Goal: Task Accomplishment & Management: Manage account settings

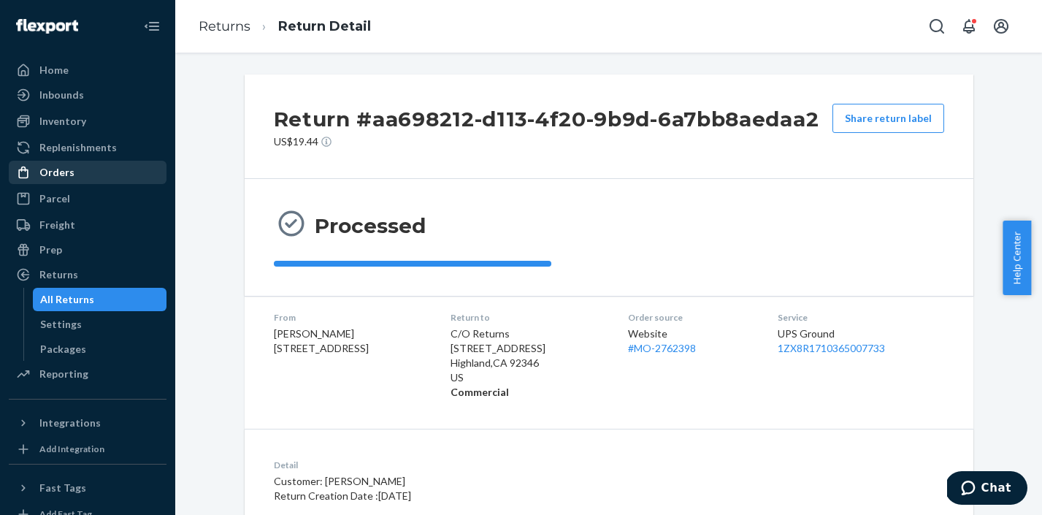
click at [58, 164] on div "Orders" at bounding box center [87, 172] width 155 height 20
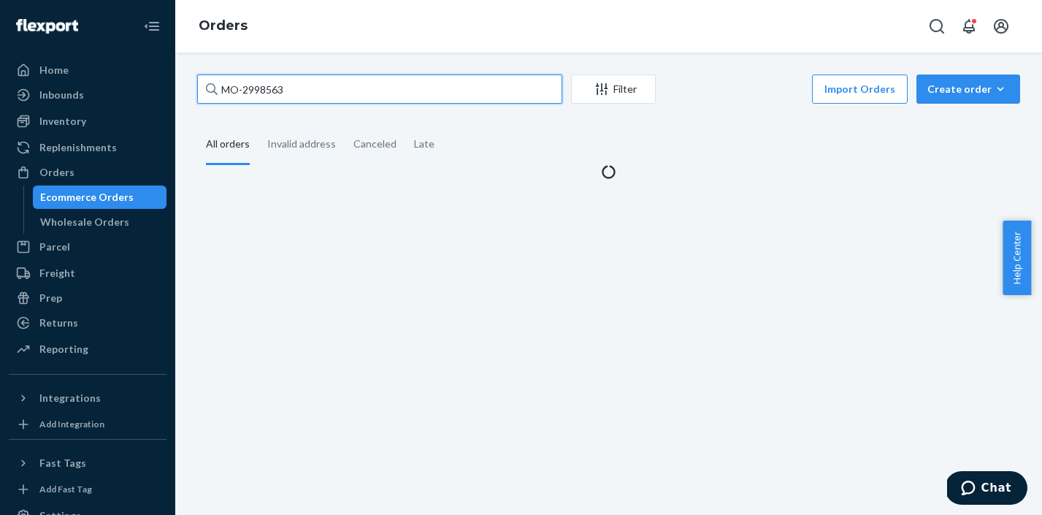
click at [294, 91] on input "MO-2998563" at bounding box center [379, 88] width 365 height 29
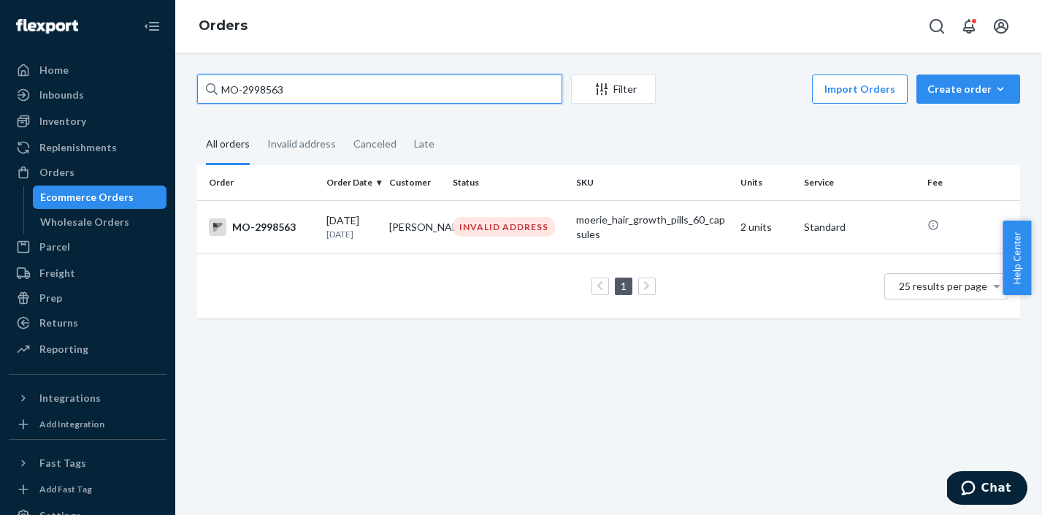
drag, startPoint x: 305, startPoint y: 88, endPoint x: 225, endPoint y: 86, distance: 80.3
click at [225, 86] on input "MO-2998563" at bounding box center [379, 88] width 365 height 29
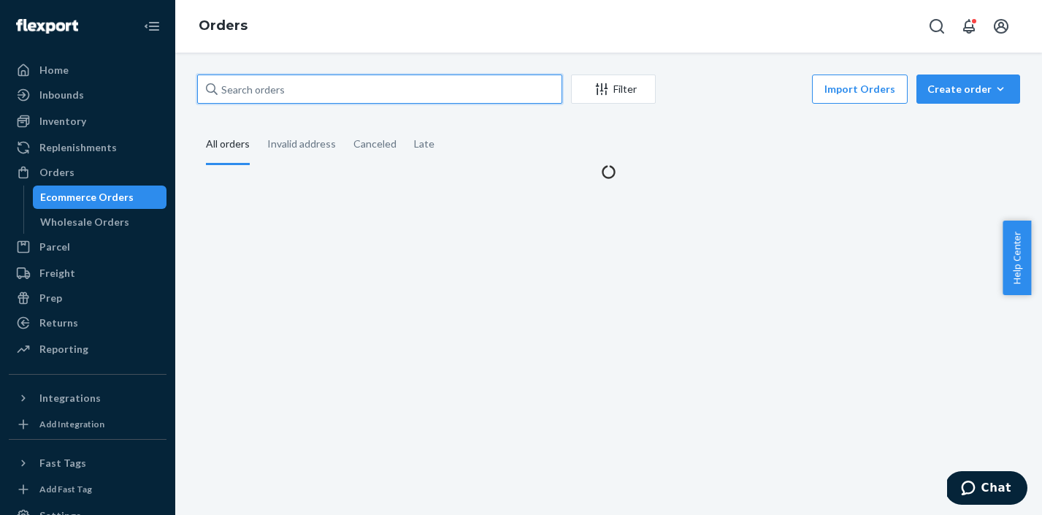
paste input "MO-2990839"
type input "MO-2990839"
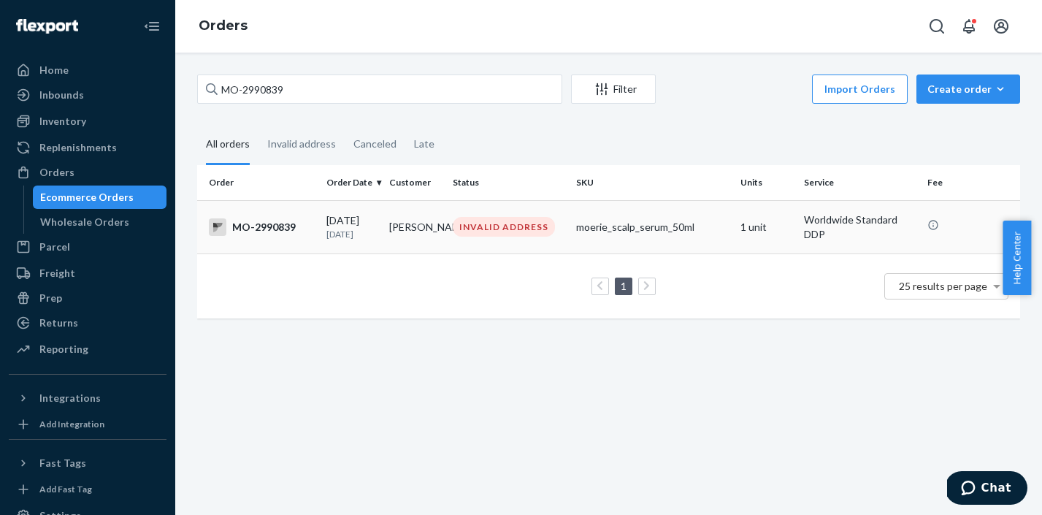
click at [506, 234] on div "INVALID ADDRESS" at bounding box center [504, 227] width 102 height 20
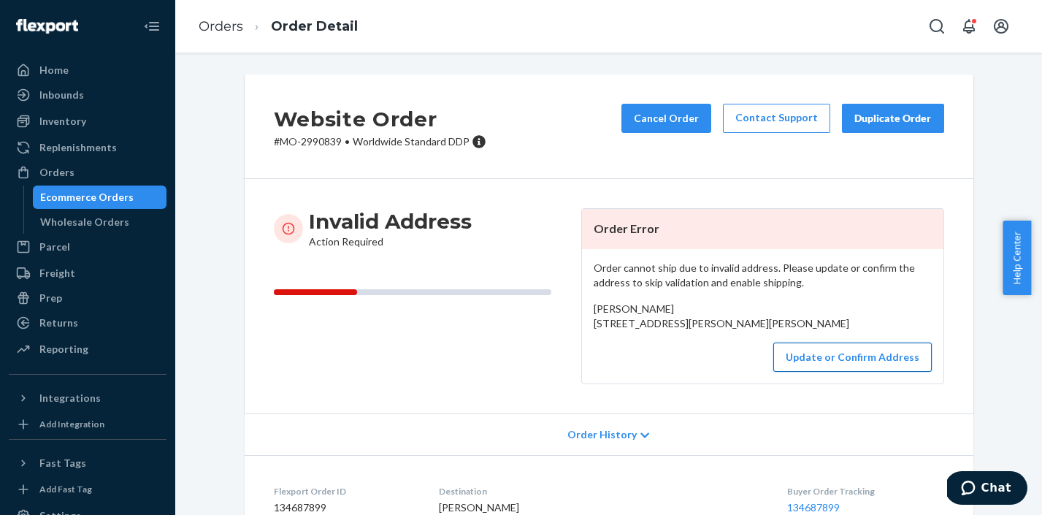
click at [812, 372] on button "Update or Confirm Address" at bounding box center [852, 356] width 158 height 29
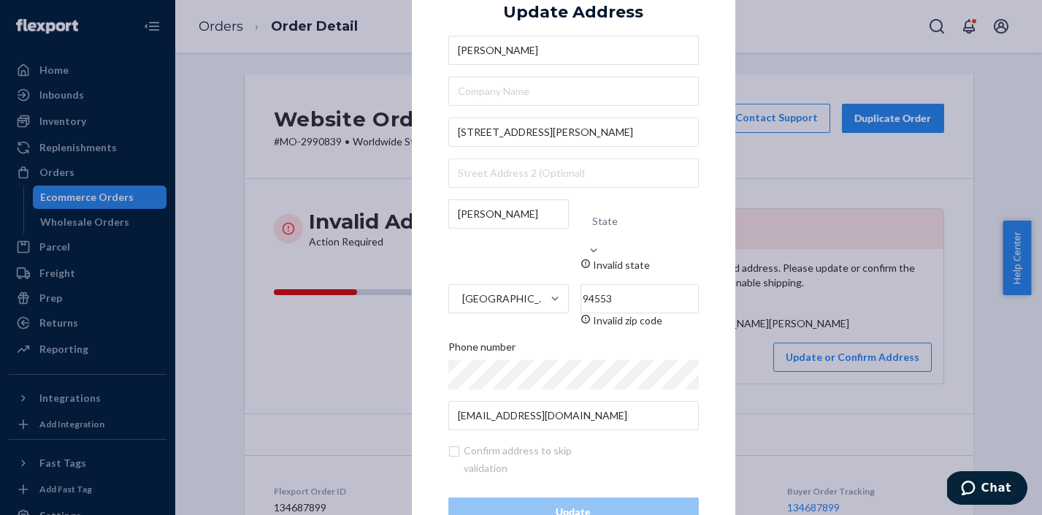
click at [894, 176] on div "× Update Address Christie Weaver 381 Arthur Rd 1 a Martinez State Invalid state…" at bounding box center [521, 257] width 1042 height 515
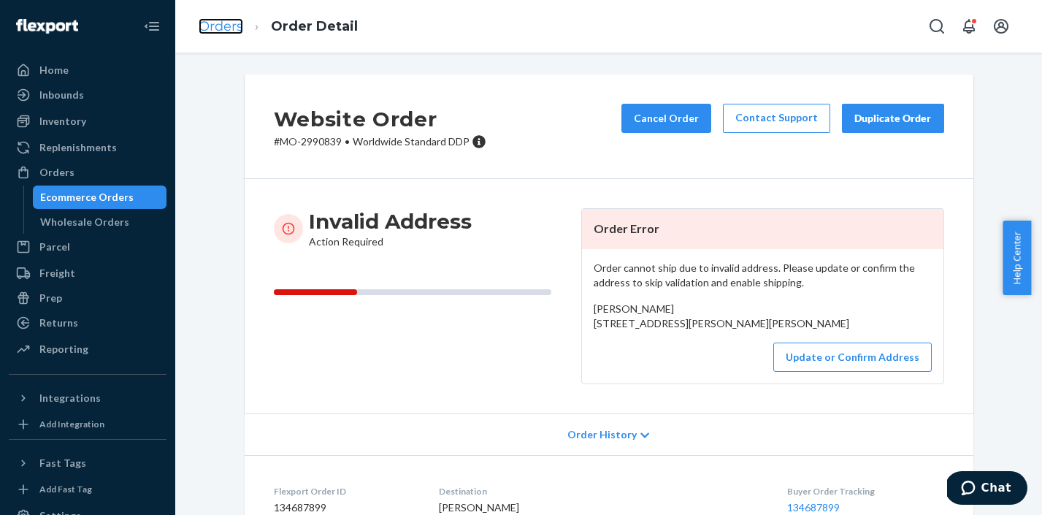
click at [222, 28] on link "Orders" at bounding box center [221, 26] width 45 height 16
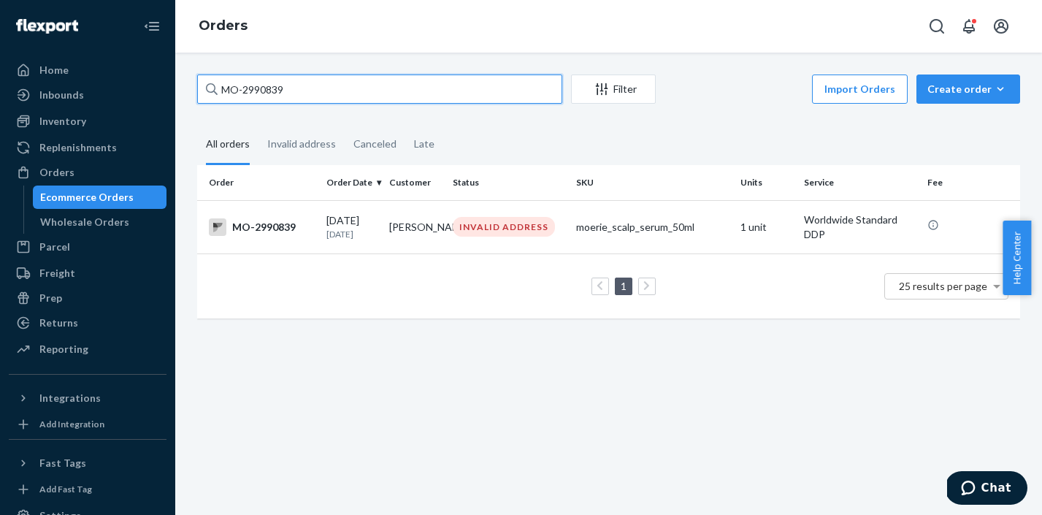
drag, startPoint x: 303, startPoint y: 91, endPoint x: 215, endPoint y: 88, distance: 87.7
click at [215, 88] on div "MO-2990839" at bounding box center [379, 88] width 365 height 29
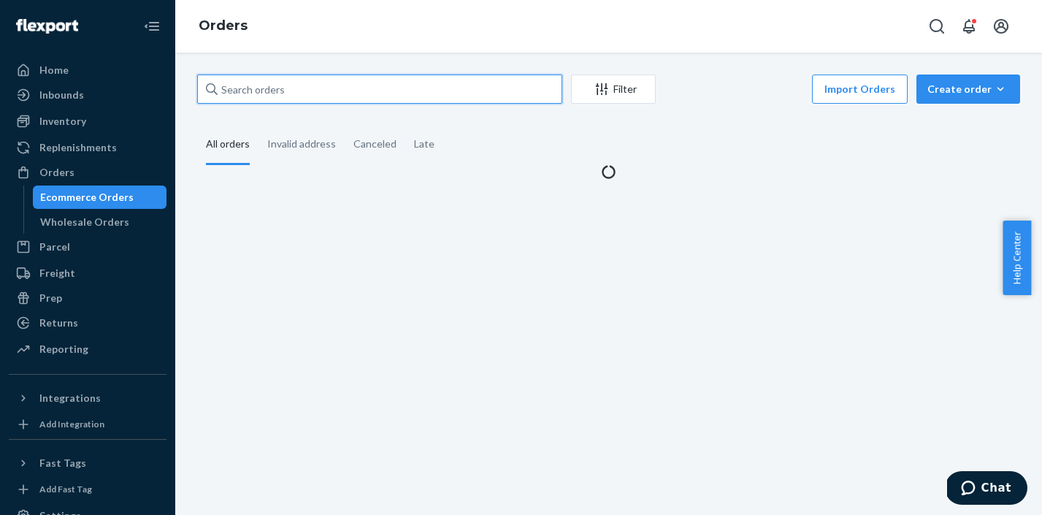
paste input "MO-2997092"
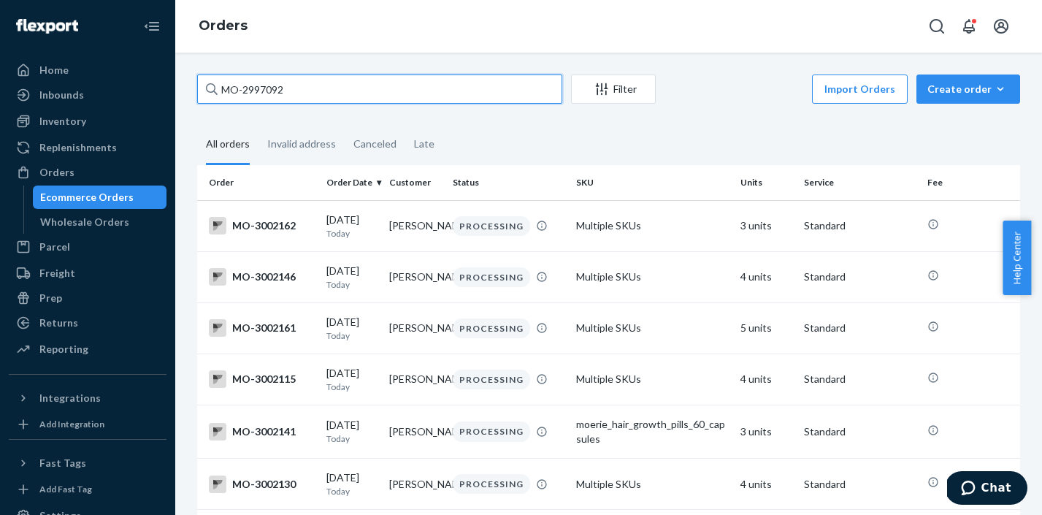
type input "MO-2997092"
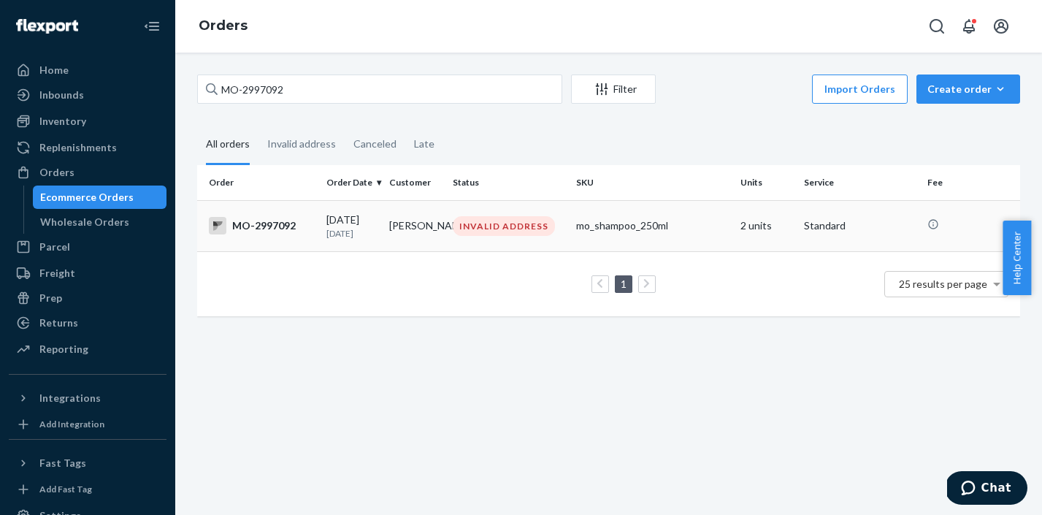
click at [482, 228] on div "INVALID ADDRESS" at bounding box center [504, 226] width 102 height 20
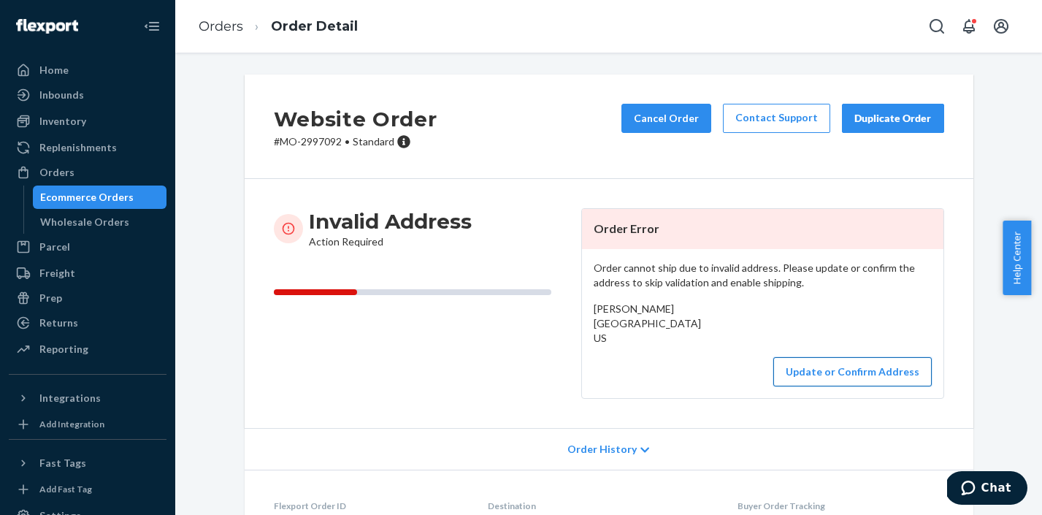
click at [831, 386] on button "Update or Confirm Address" at bounding box center [852, 371] width 158 height 29
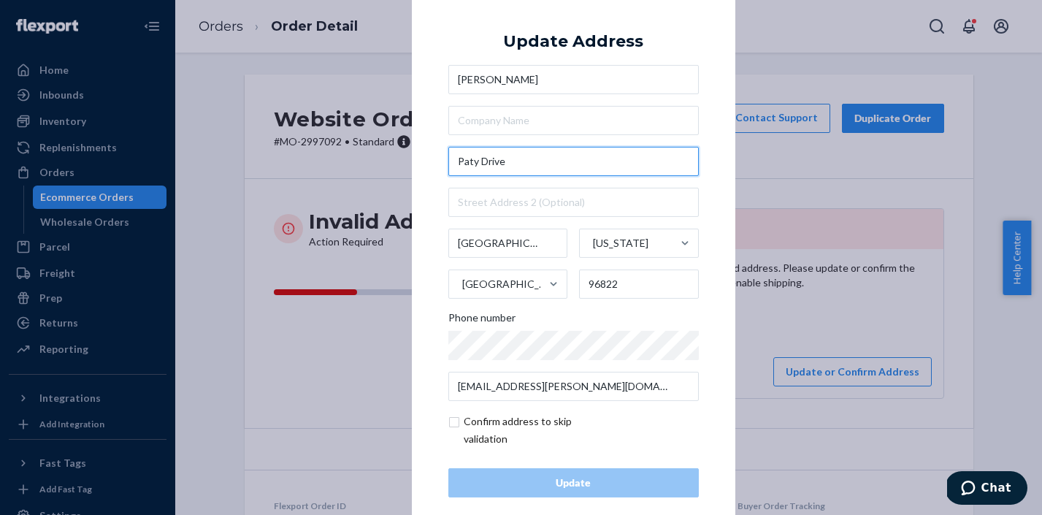
click at [449, 164] on input "Paty Drive" at bounding box center [573, 161] width 250 height 29
paste input "3472"
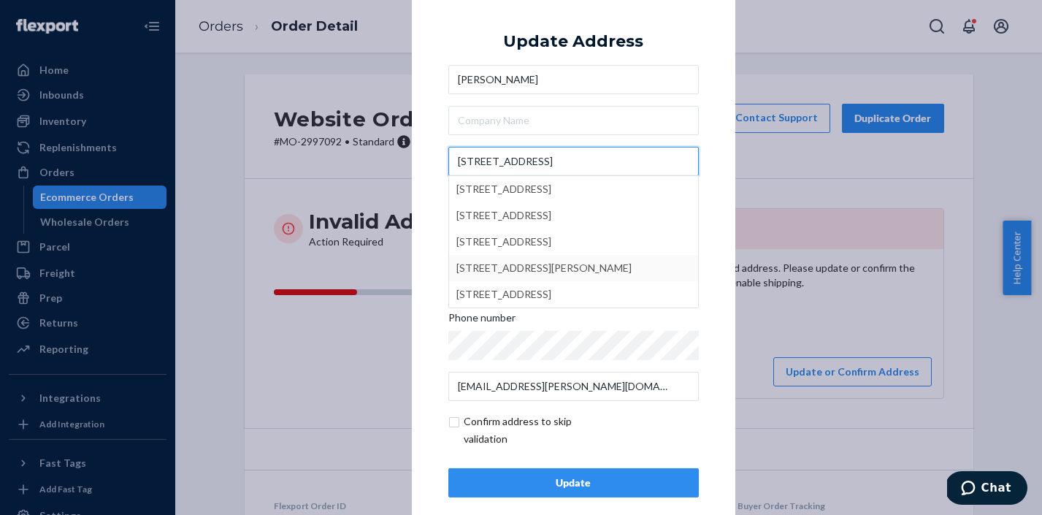
type input "3472 Paty Drive"
click at [709, 253] on div "× Update Address Edmund Wong 3472 Paty Drive 3472 Paty Drive, Honolulu, HI, USA…" at bounding box center [573, 257] width 323 height 552
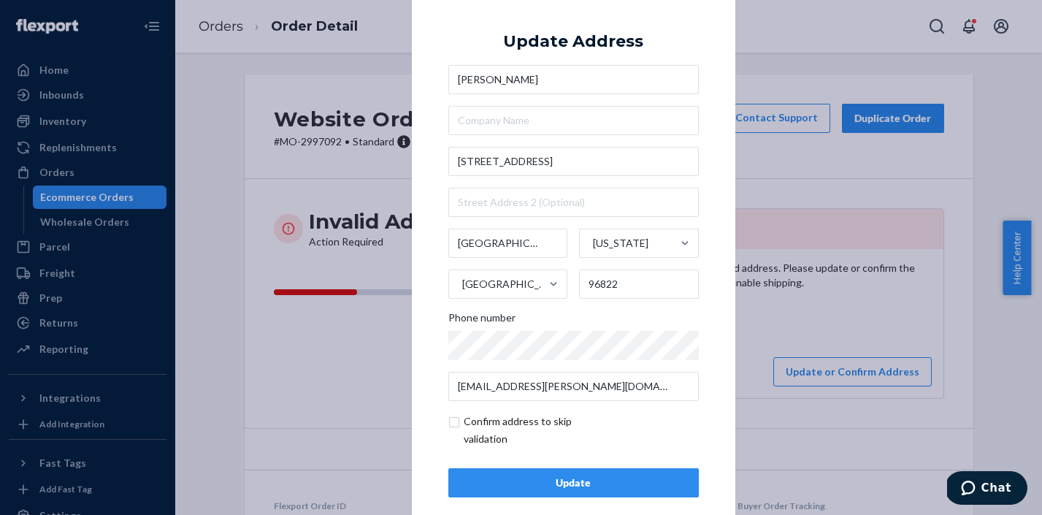
click at [452, 426] on input "checkbox" at bounding box center [532, 429] width 169 height 35
checkbox input "true"
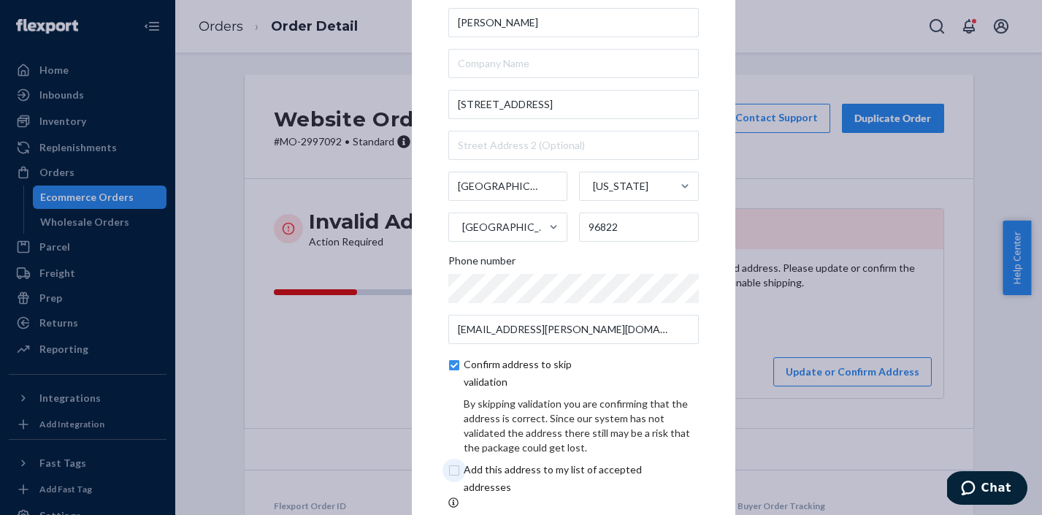
click at [451, 475] on input "checkbox" at bounding box center [569, 478] width 243 height 35
checkbox input "true"
click at [699, 345] on div "× Update Address Edmund Wong 3472 Paty Drive Honolulu Hawaii United States 9682…" at bounding box center [573, 257] width 323 height 666
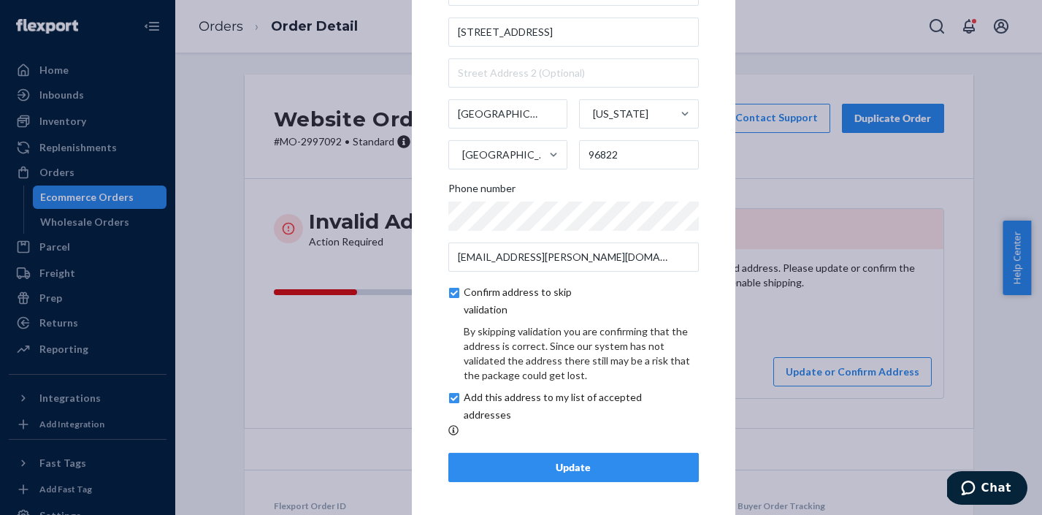
scroll to position [80, 0]
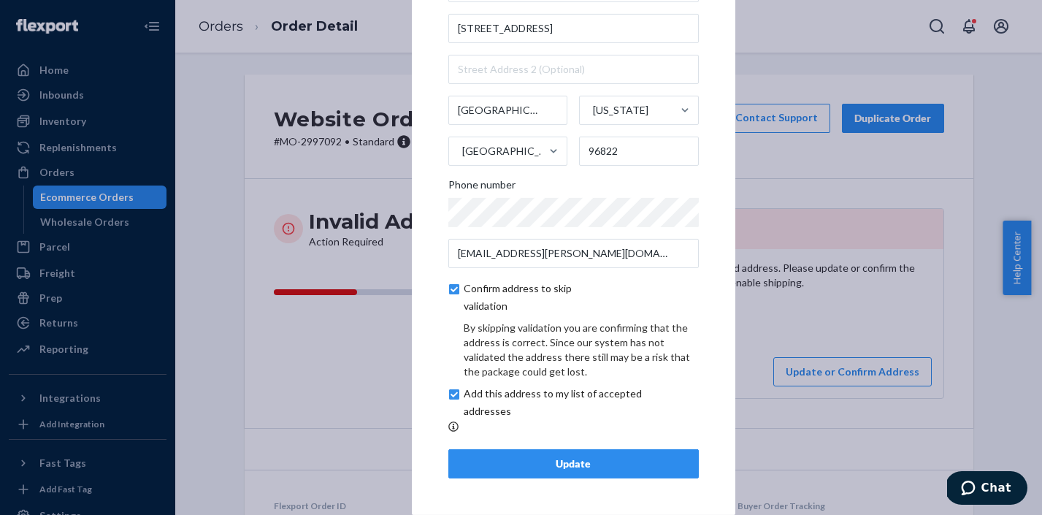
click at [645, 474] on button "Update" at bounding box center [573, 463] width 250 height 29
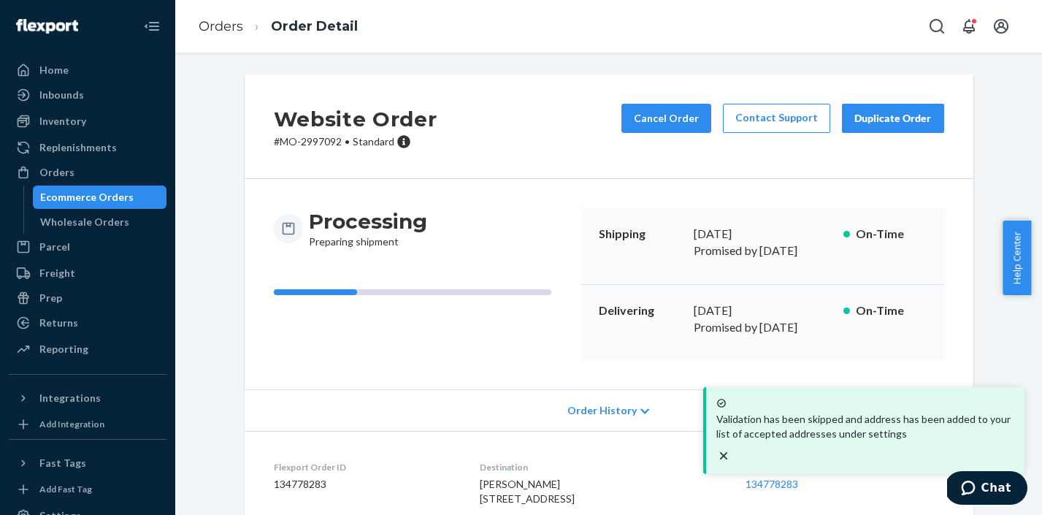
click at [320, 146] on p "# MO-2997092 • Standard" at bounding box center [356, 141] width 164 height 15
copy p "2997092"
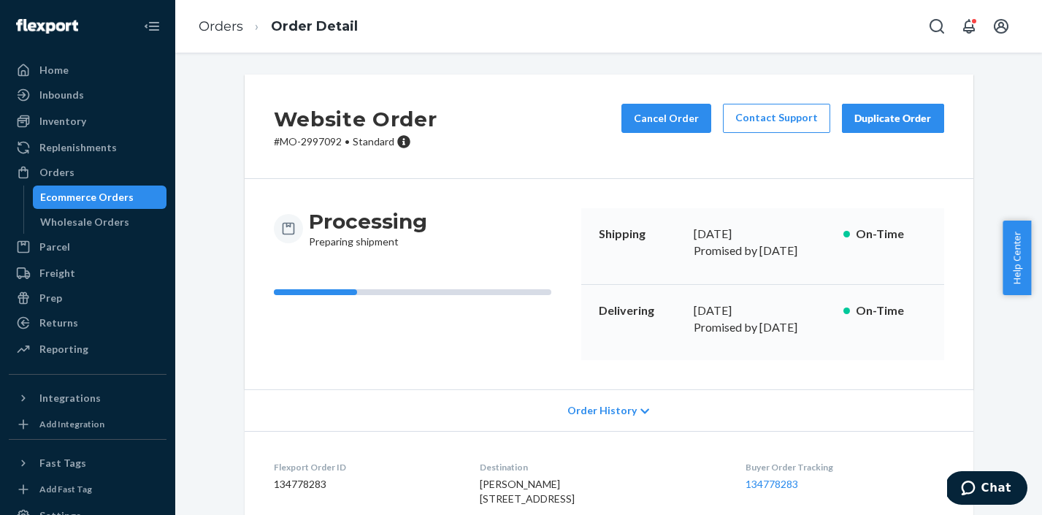
click at [326, 149] on div "Website Order # MO-2997092 • Standard Cancel Order Contact Support Duplicate Or…" at bounding box center [609, 126] width 728 height 104
drag, startPoint x: 337, startPoint y: 140, endPoint x: 276, endPoint y: 142, distance: 61.4
click at [276, 142] on p "# MO-2997092 • Standard" at bounding box center [356, 141] width 164 height 15
copy p "MO-2997092"
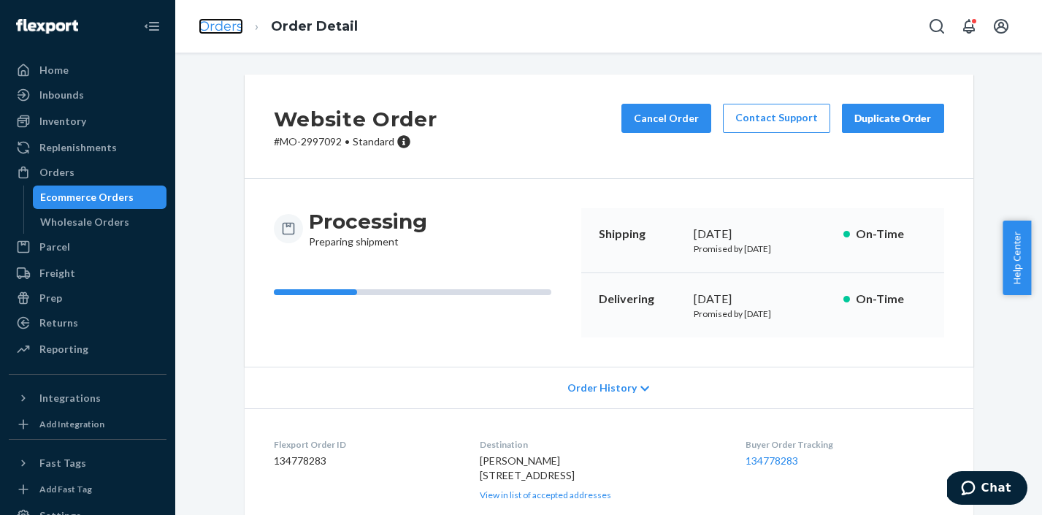
click at [234, 31] on link "Orders" at bounding box center [221, 26] width 45 height 16
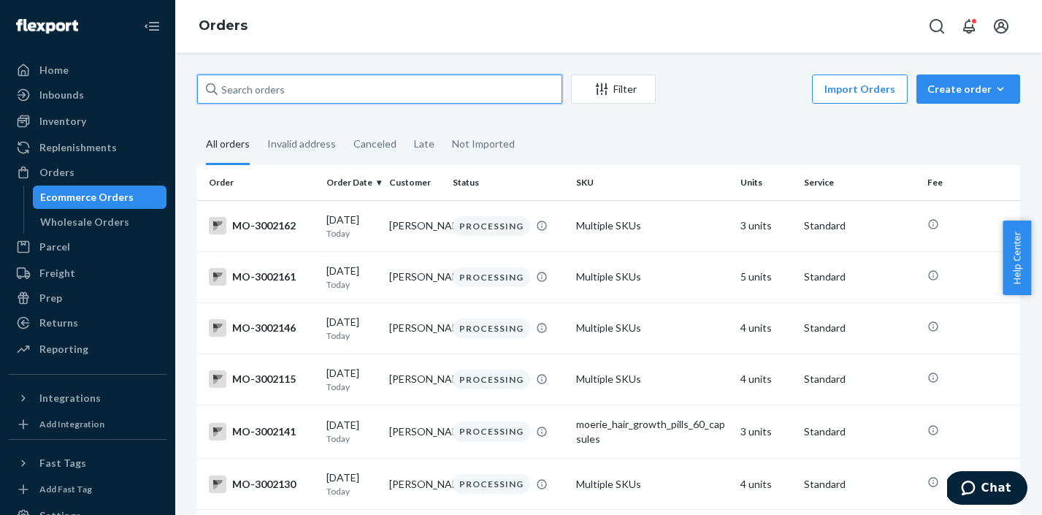
click at [262, 91] on input "text" at bounding box center [379, 88] width 365 height 29
paste input "MO-2998859"
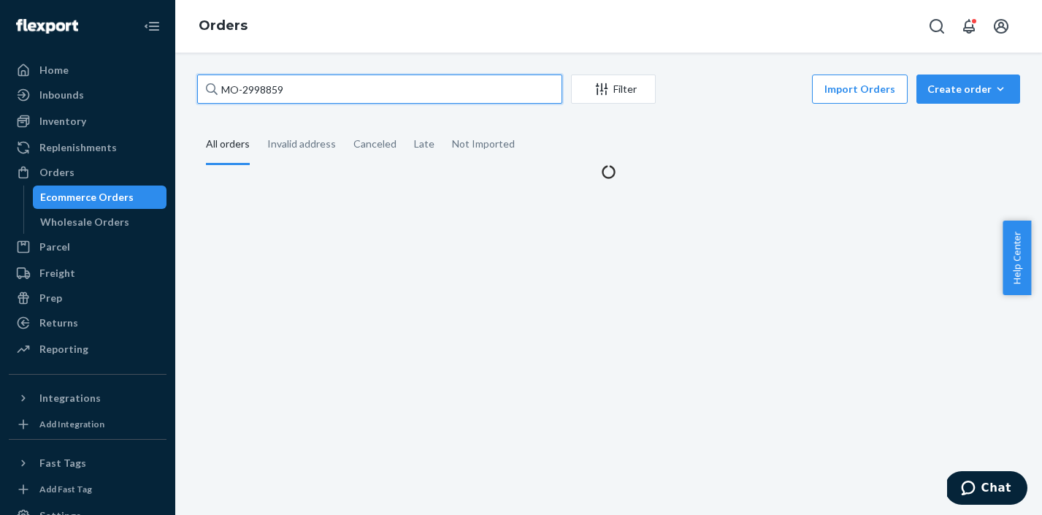
type input "MO-2998859"
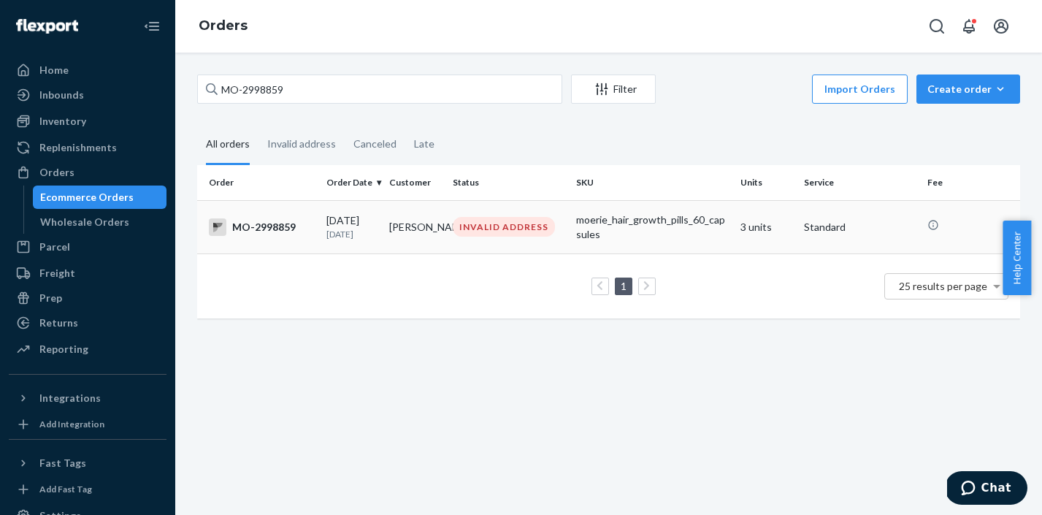
click at [517, 233] on div "INVALID ADDRESS" at bounding box center [504, 227] width 102 height 20
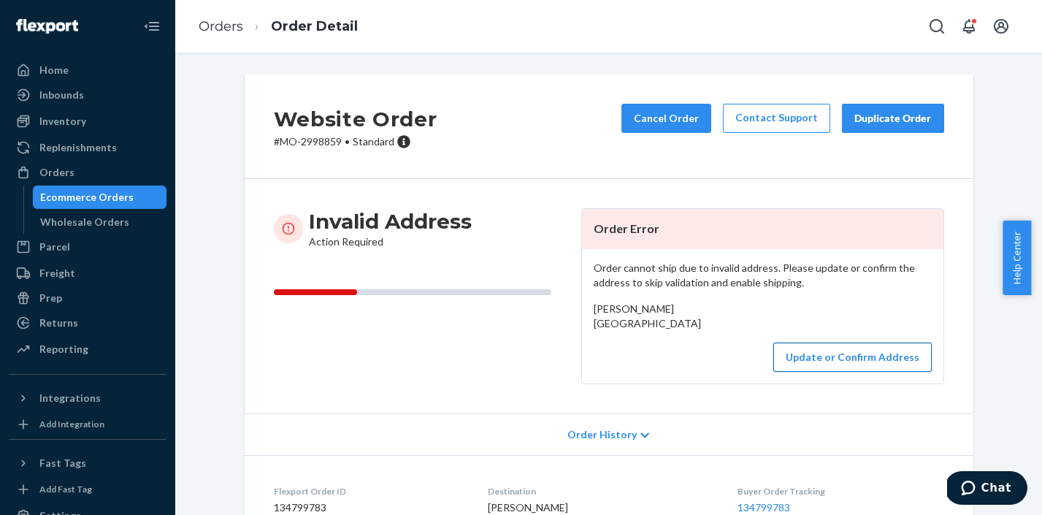
click at [845, 372] on button "Update or Confirm Address" at bounding box center [852, 356] width 158 height 29
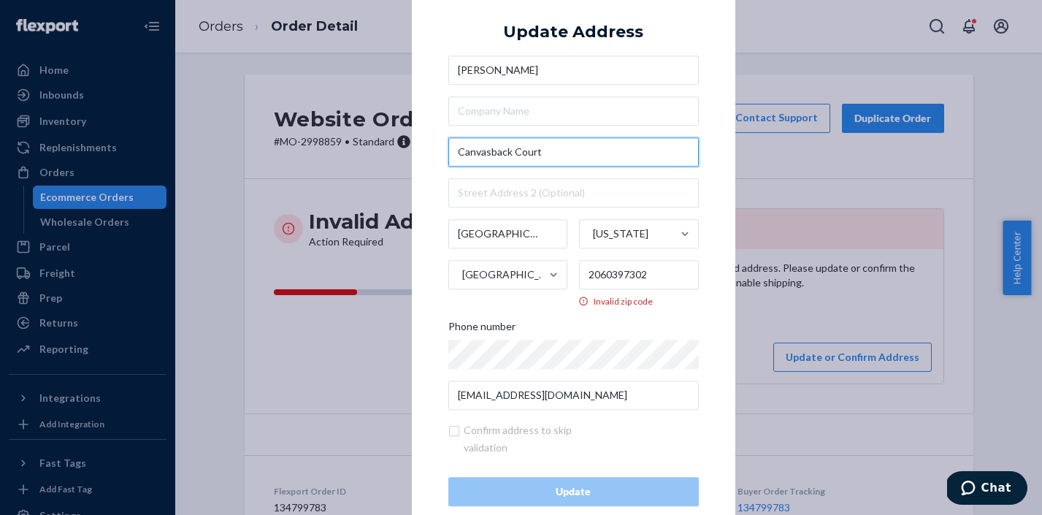
drag, startPoint x: 551, startPoint y: 155, endPoint x: 461, endPoint y: 153, distance: 90.5
click at [461, 153] on input "Canvasback Court" at bounding box center [573, 151] width 250 height 29
type input "C"
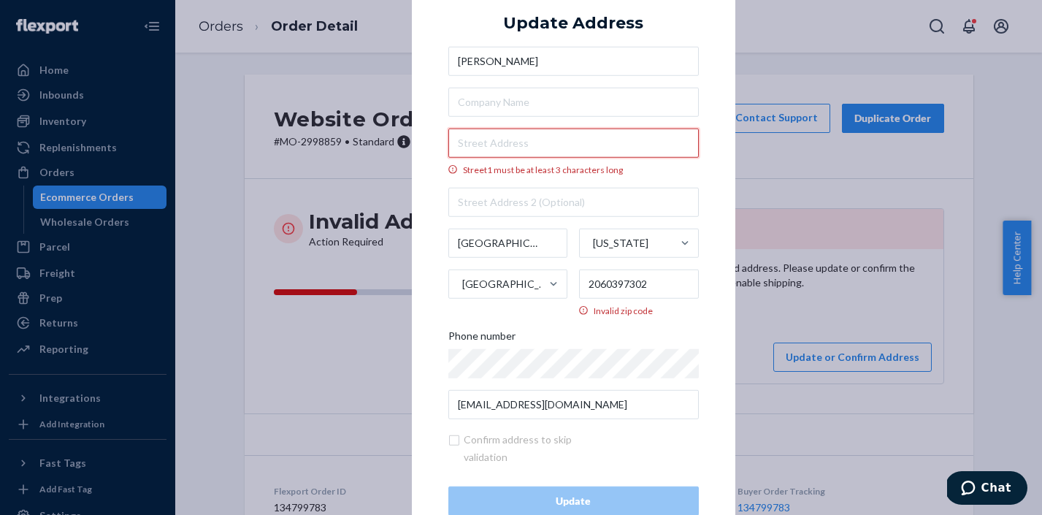
paste input "447 Canvasback Ct SE"
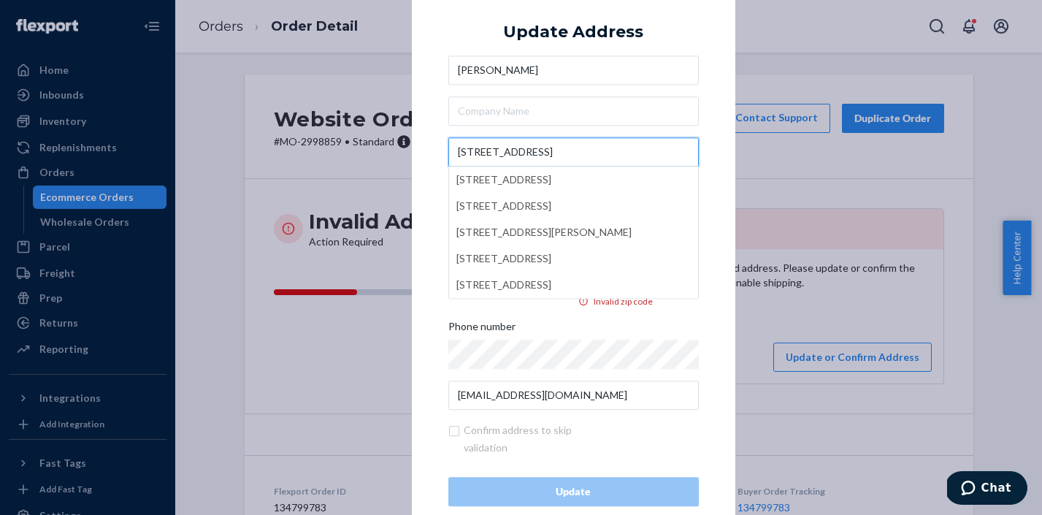
type input "447 Canvasback Ct SE"
click at [714, 148] on div "× Update Address Darla Bender 447 Canvasback Ct SE 447 Canvasback Ct SE, Concor…" at bounding box center [573, 257] width 323 height 570
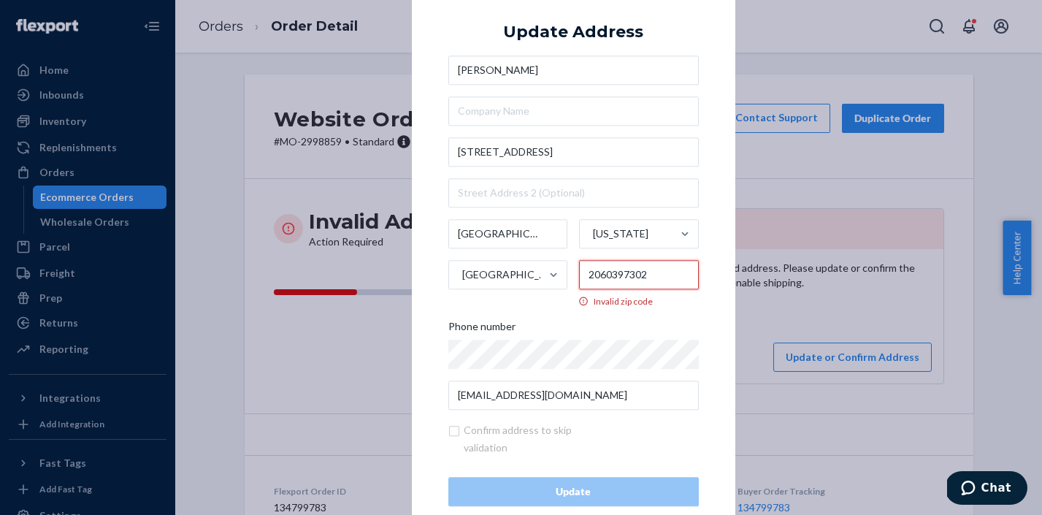
drag, startPoint x: 660, startPoint y: 277, endPoint x: 570, endPoint y: 279, distance: 89.8
click at [570, 279] on div "Salem Oregon United States 2060397302 Invalid zip code" at bounding box center [573, 263] width 250 height 88
paste input "97303"
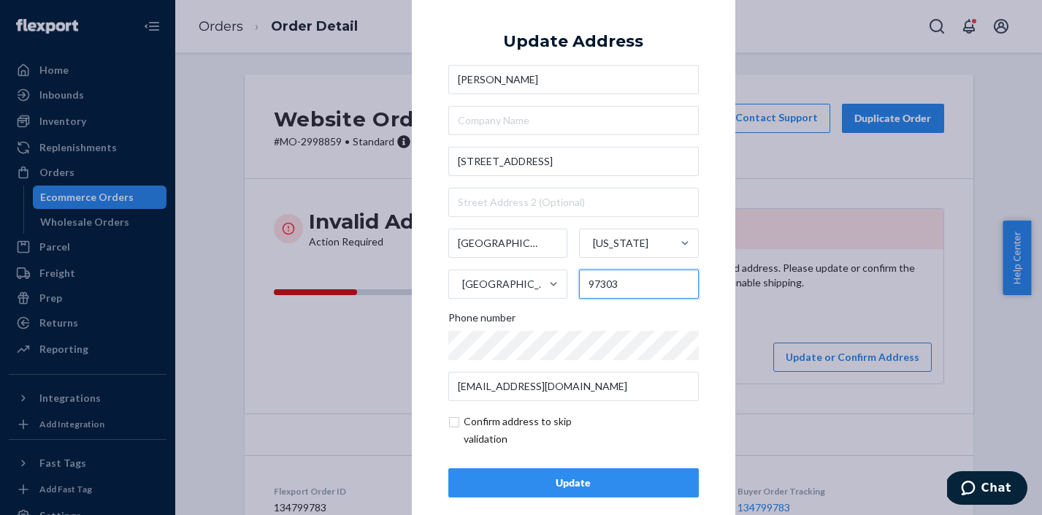
type input "97303"
click at [453, 426] on input "checkbox" at bounding box center [532, 429] width 169 height 35
checkbox input "true"
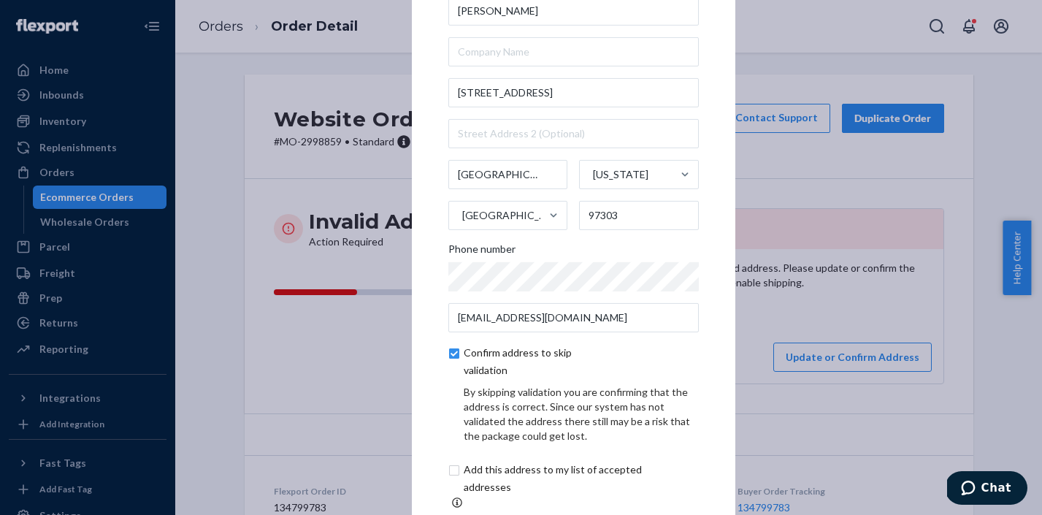
scroll to position [80, 0]
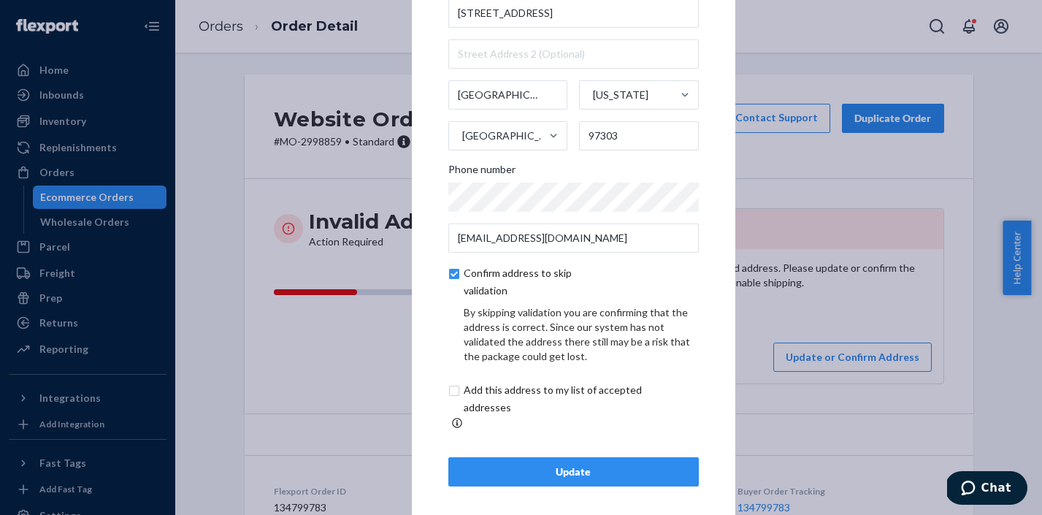
click at [450, 404] on input "checkbox" at bounding box center [569, 398] width 243 height 35
checkbox input "true"
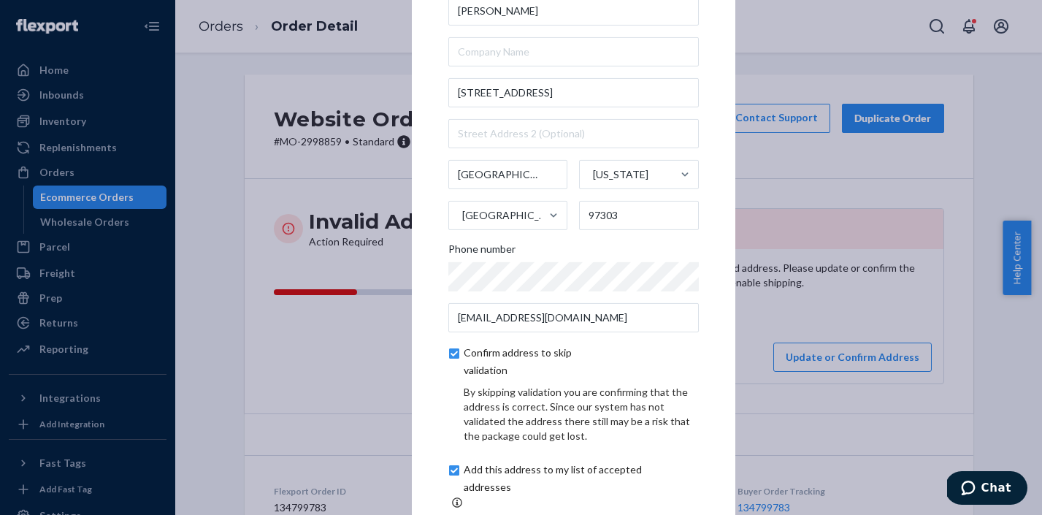
click at [707, 332] on div "× Update Address Darla Bender 447 Canvasback Ct SE Salem Oregon United States 9…" at bounding box center [573, 256] width 323 height 689
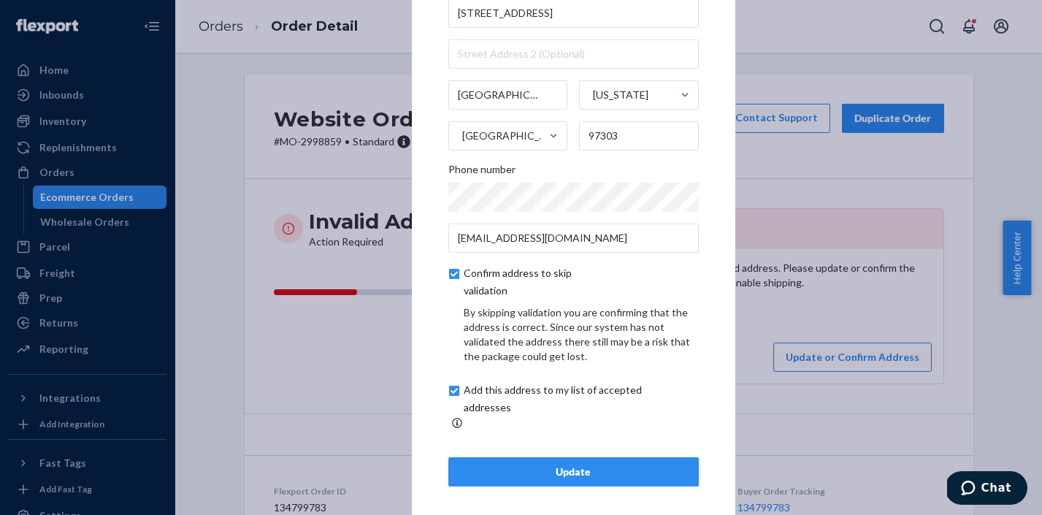
click at [637, 465] on div "Update" at bounding box center [574, 471] width 226 height 15
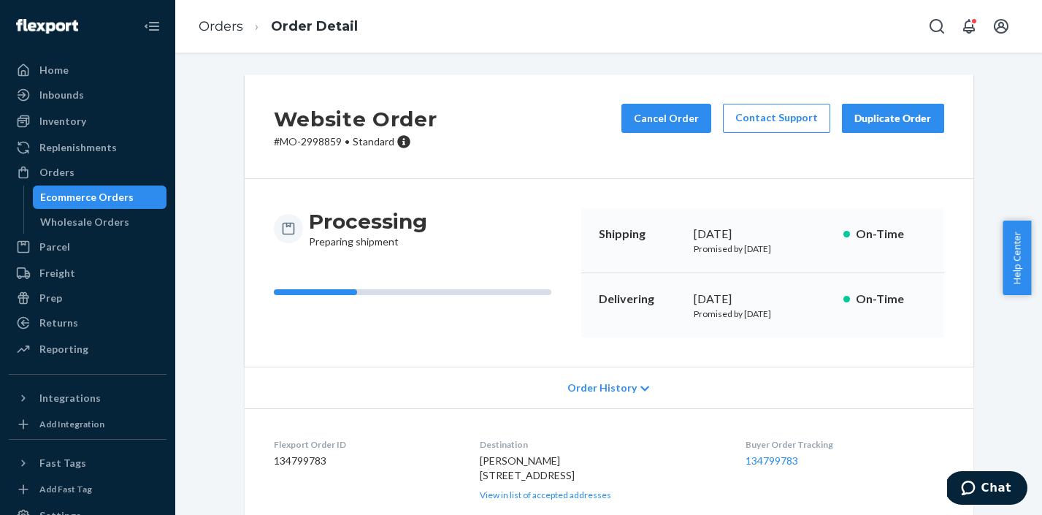
click at [305, 144] on p "# MO-2998859 • Standard" at bounding box center [356, 141] width 164 height 15
copy p "2998859"
click at [335, 152] on div "Website Order # MO-2998859 • Standard Cancel Order Contact Support Duplicate Or…" at bounding box center [609, 126] width 728 height 104
drag, startPoint x: 335, startPoint y: 142, endPoint x: 278, endPoint y: 140, distance: 57.0
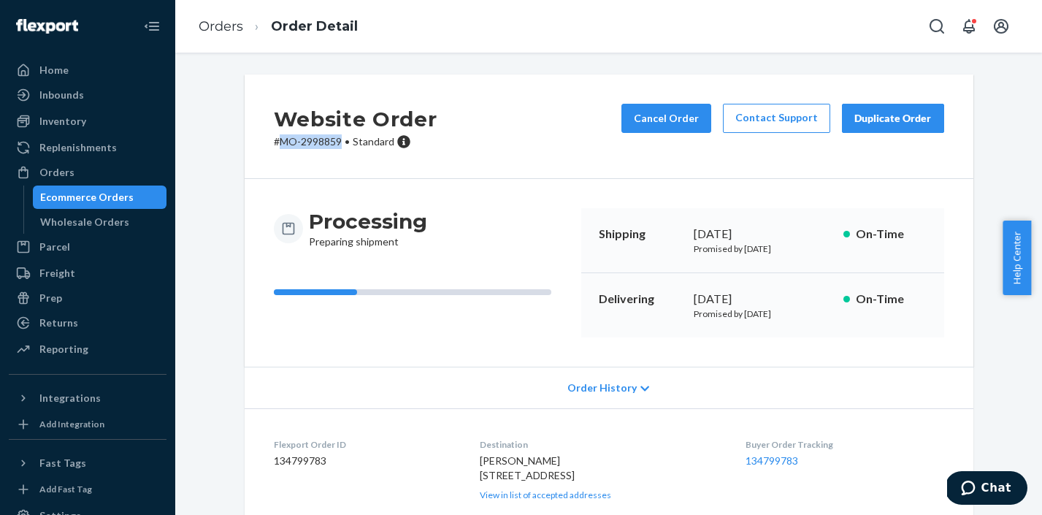
click at [278, 140] on p "# MO-2998859 • Standard" at bounding box center [356, 141] width 164 height 15
copy p "MO-2998859"
click at [237, 34] on link "Orders" at bounding box center [221, 26] width 45 height 16
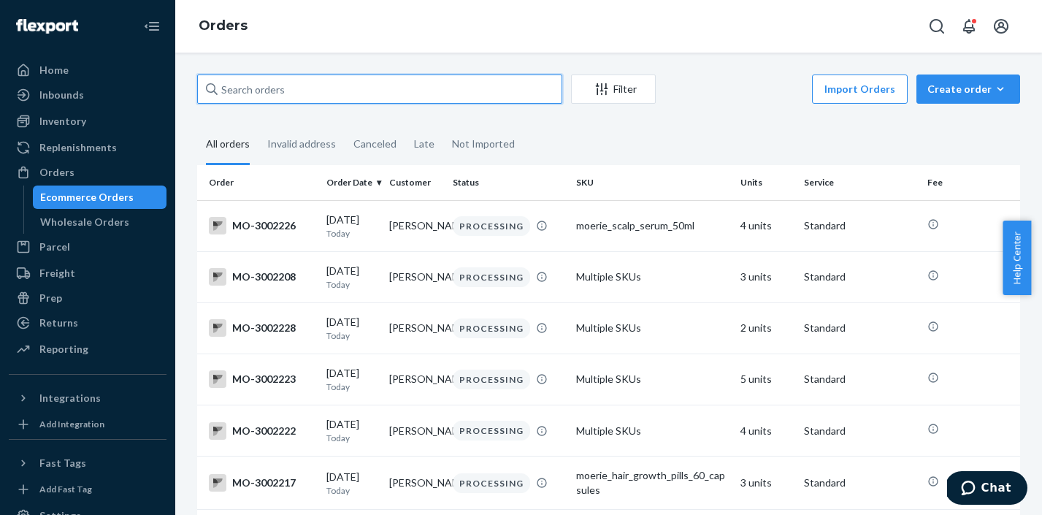
click at [375, 91] on input "text" at bounding box center [379, 88] width 365 height 29
paste input "MO-2999753"
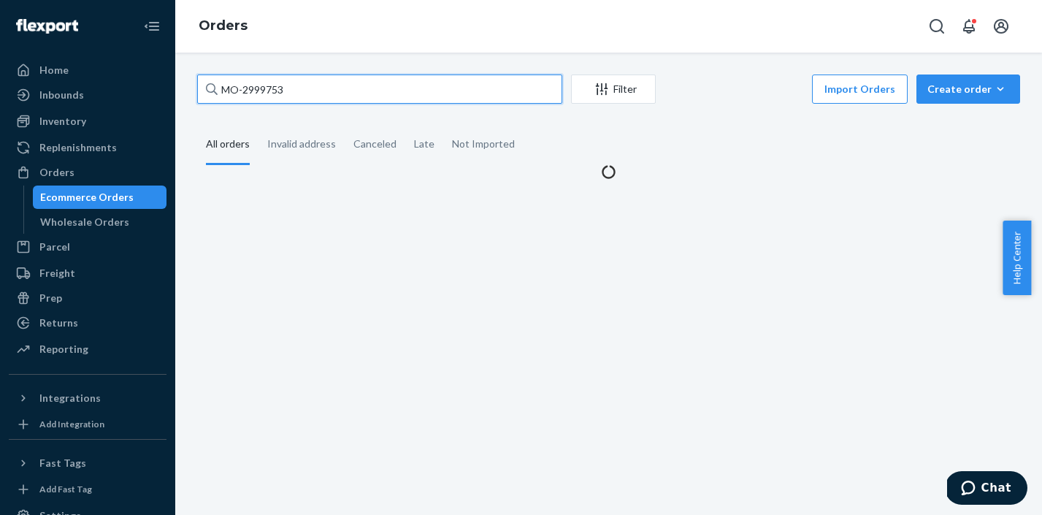
type input "MO-2999753"
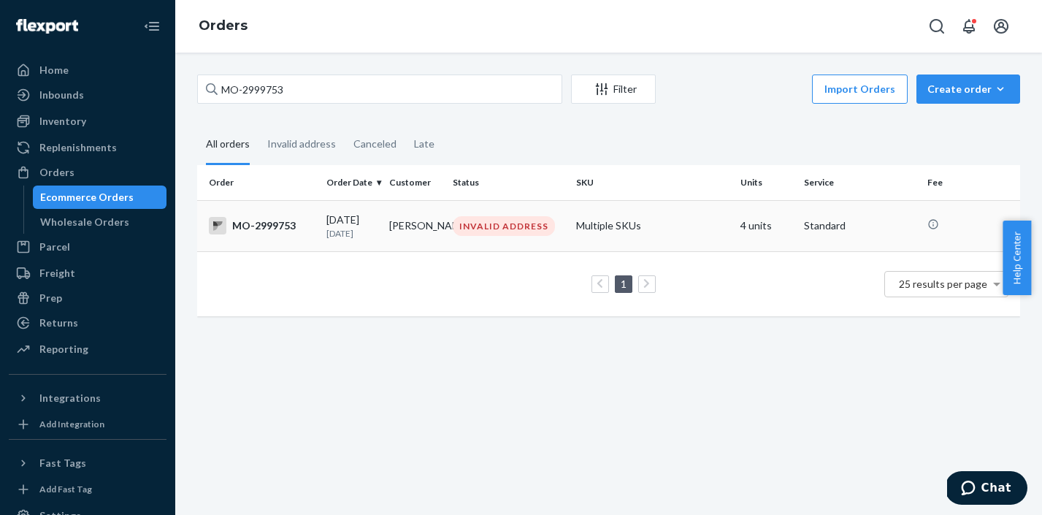
click at [474, 219] on div "INVALID ADDRESS" at bounding box center [504, 226] width 102 height 20
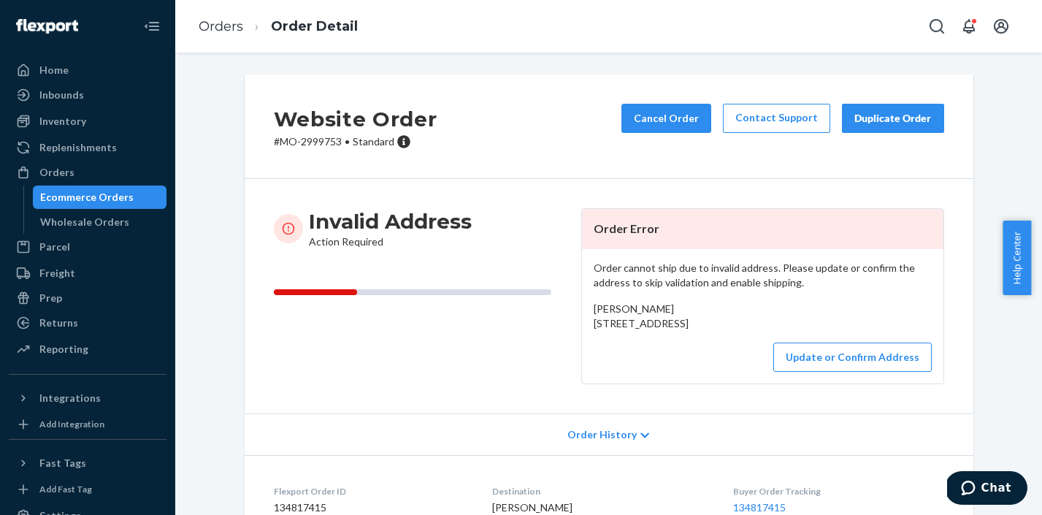
click at [328, 148] on p "# MO-2999753 • Standard" at bounding box center [356, 141] width 164 height 15
copy p "2999753"
click at [824, 372] on button "Update or Confirm Address" at bounding box center [852, 356] width 158 height 29
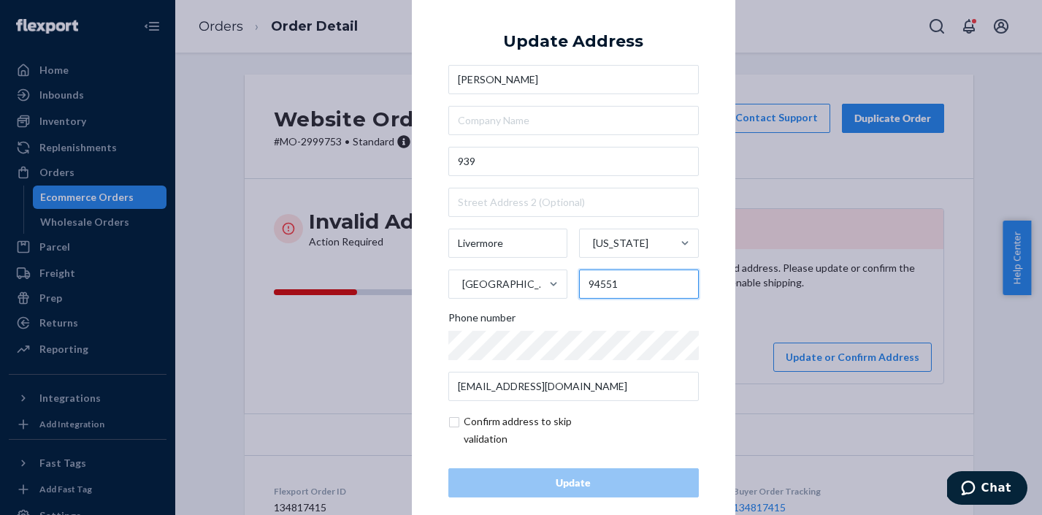
click at [601, 280] on input "94551" at bounding box center [639, 283] width 120 height 29
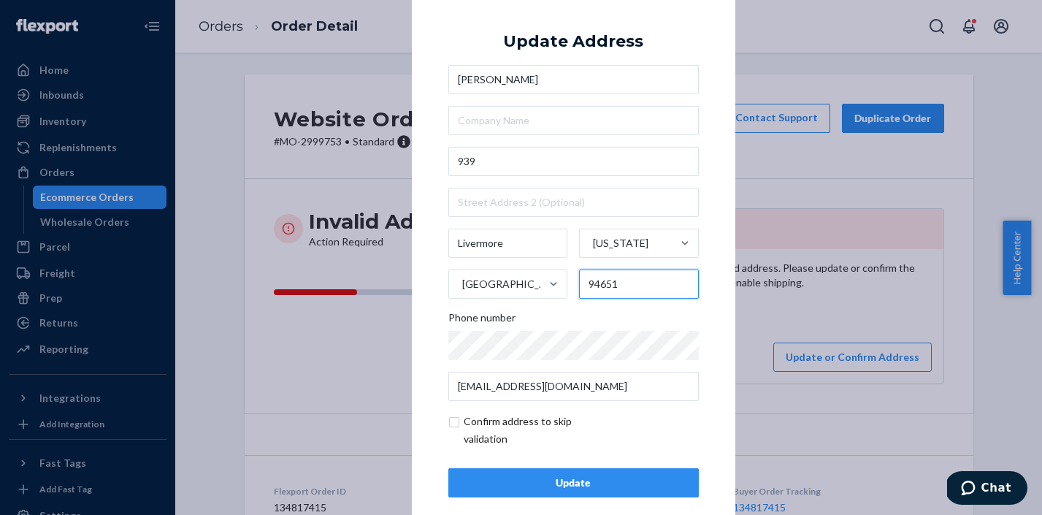
type input "94651"
click at [658, 320] on div "Phone number" at bounding box center [573, 320] width 250 height 20
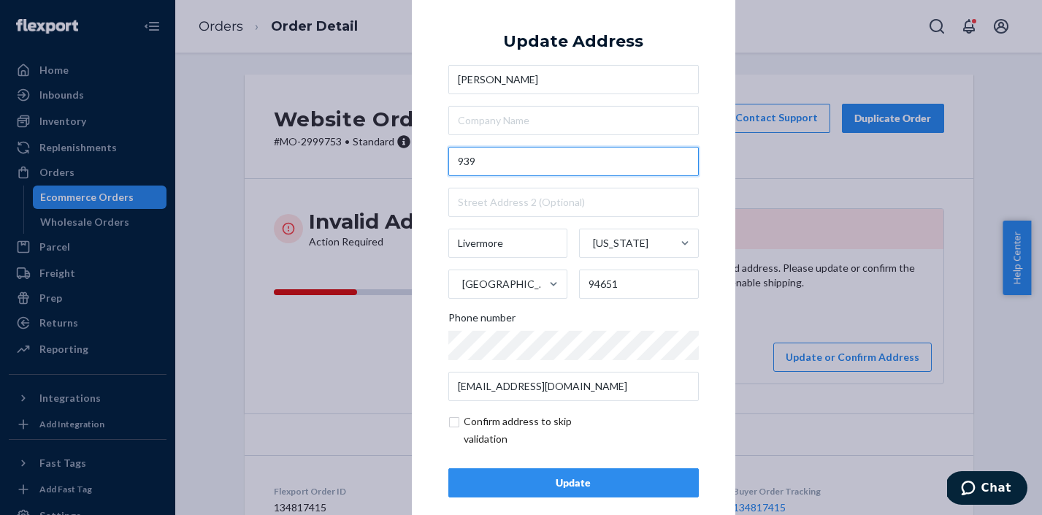
click at [528, 150] on input "939" at bounding box center [573, 161] width 250 height 29
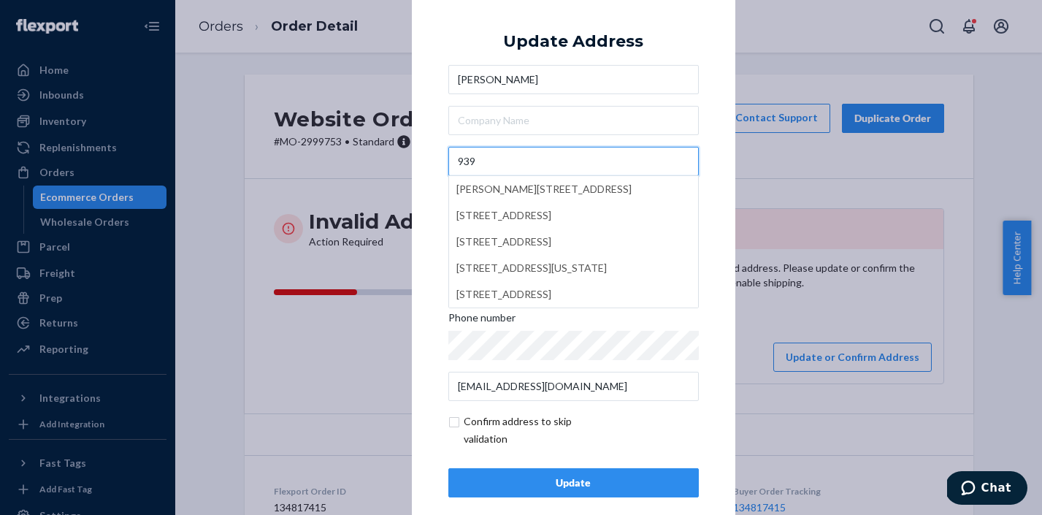
paste input "larkspur Dr"
type input "[STREET_ADDRESS][PERSON_NAME]"
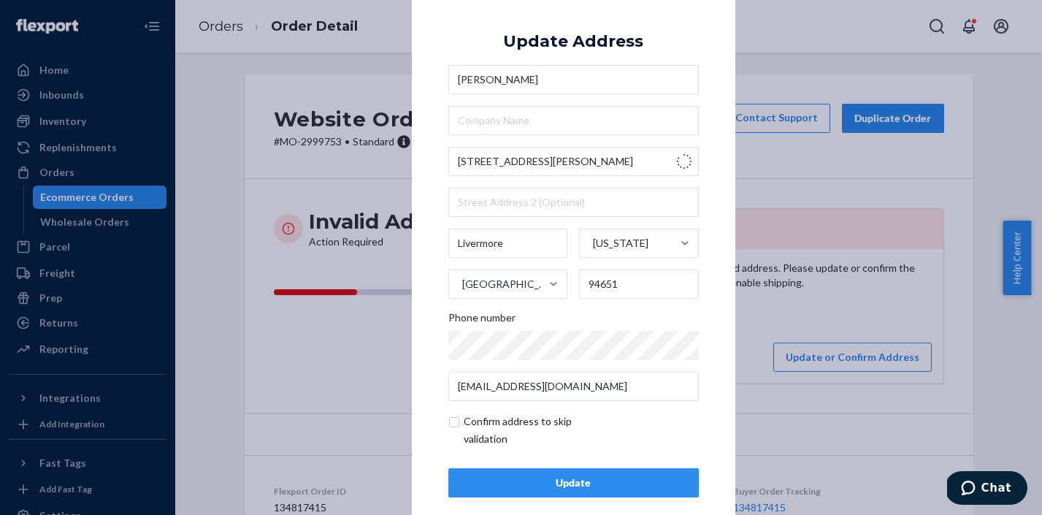
type input "94551"
type input "[STREET_ADDRESS]"
click at [845, 176] on div "× Update Address [PERSON_NAME] [STREET_ADDRESS][US_STATE] Phone number [EMAIL_A…" at bounding box center [521, 257] width 1042 height 515
